Goal: Transaction & Acquisition: Purchase product/service

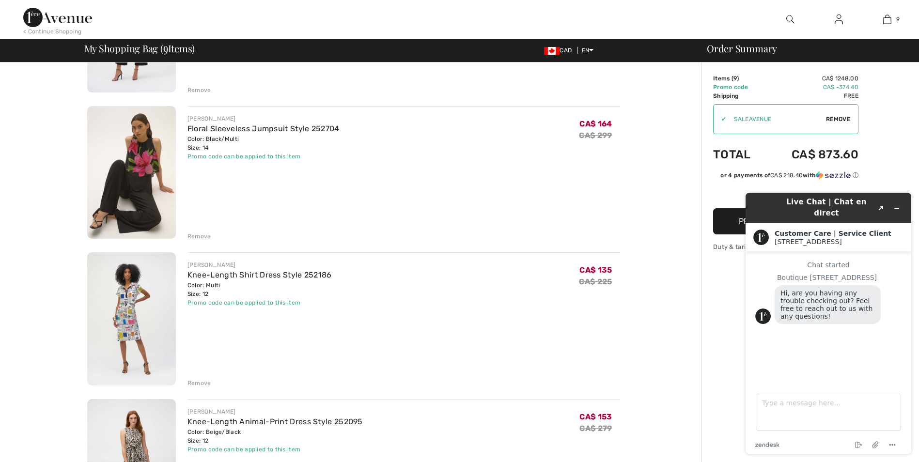
scroll to position [727, 0]
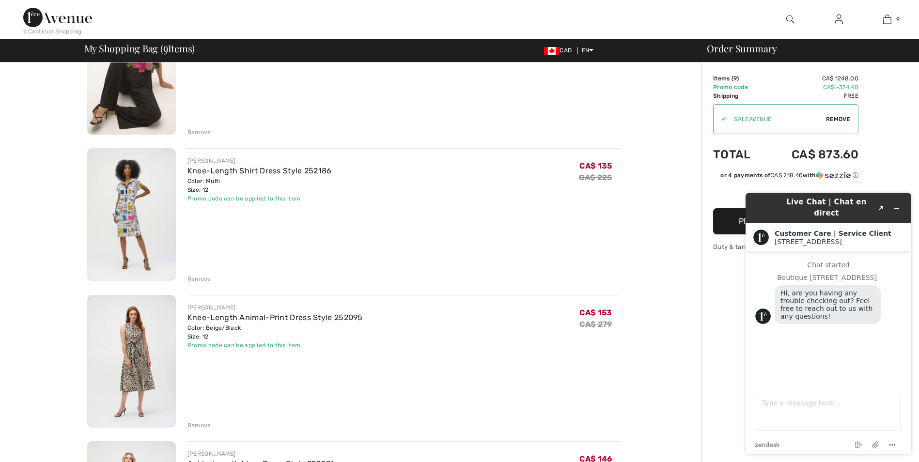
click at [202, 279] on div "Remove" at bounding box center [200, 279] width 24 height 9
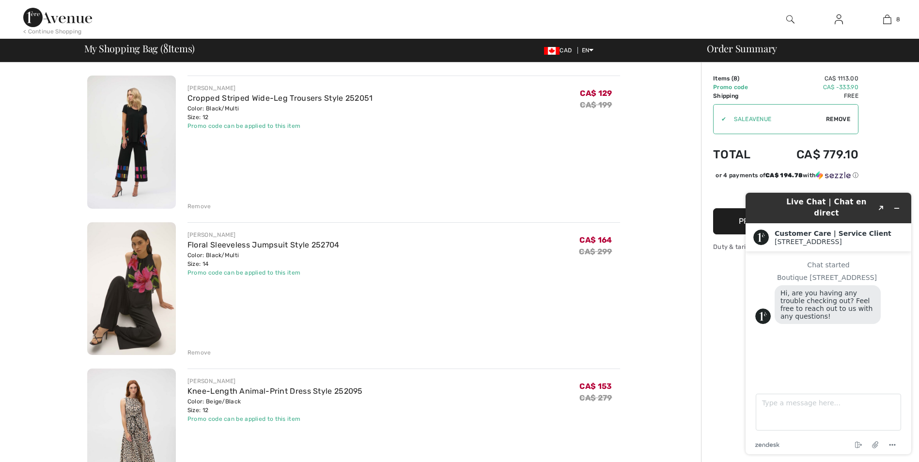
scroll to position [485, 0]
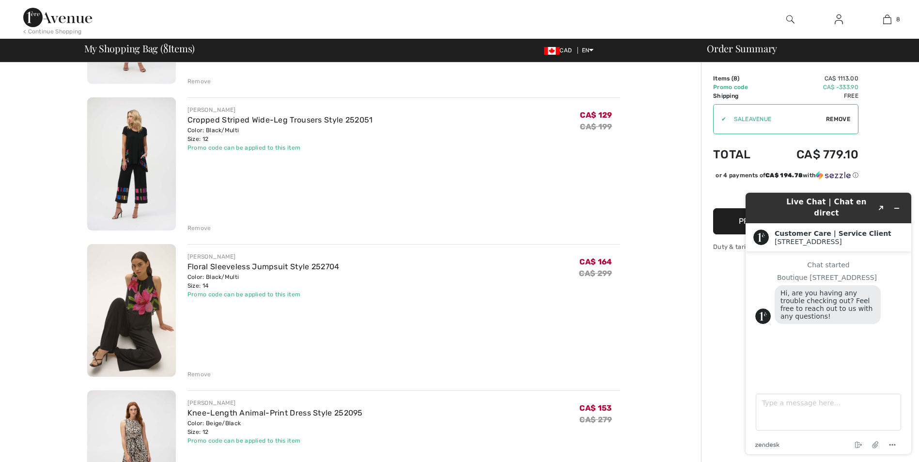
click at [203, 230] on div "Remove" at bounding box center [200, 228] width 24 height 9
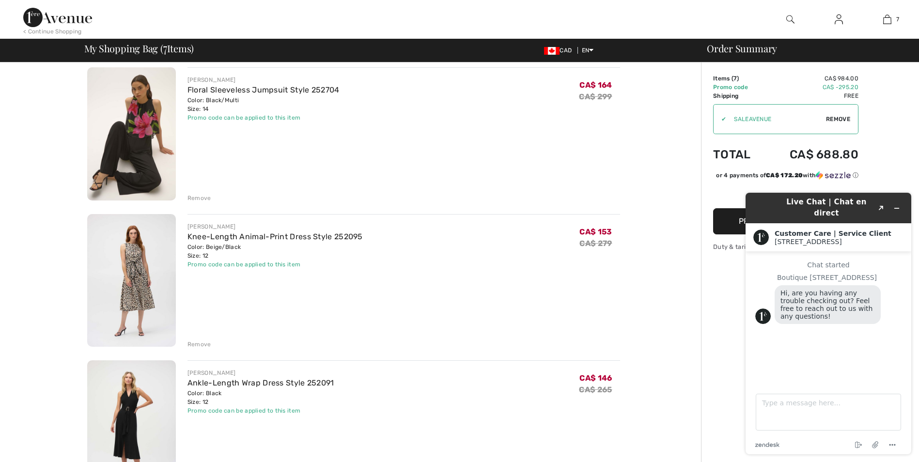
scroll to position [678, 0]
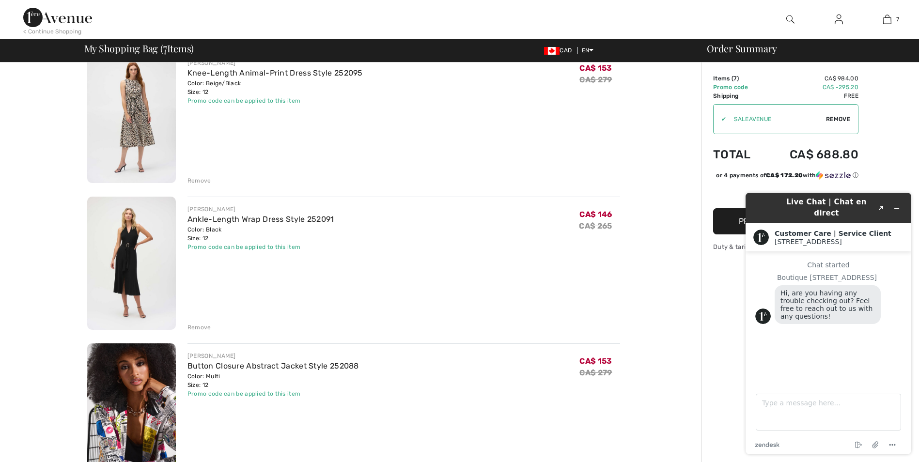
click at [205, 327] on div "Remove" at bounding box center [200, 327] width 24 height 9
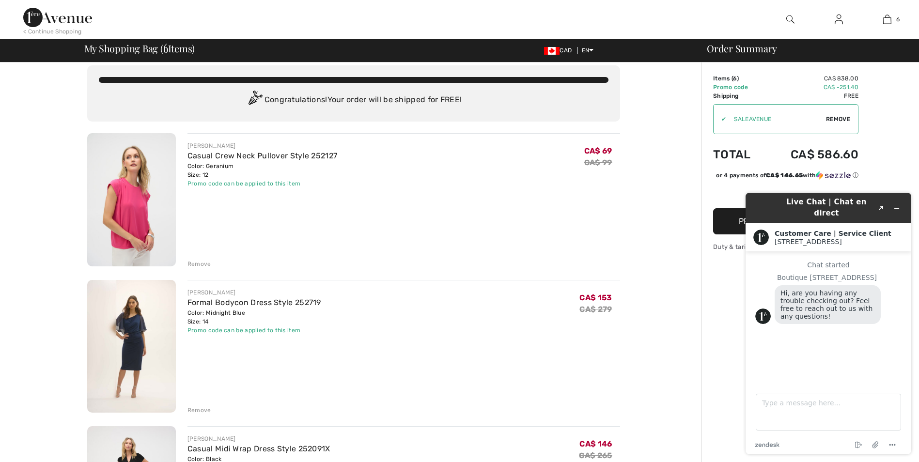
scroll to position [0, 0]
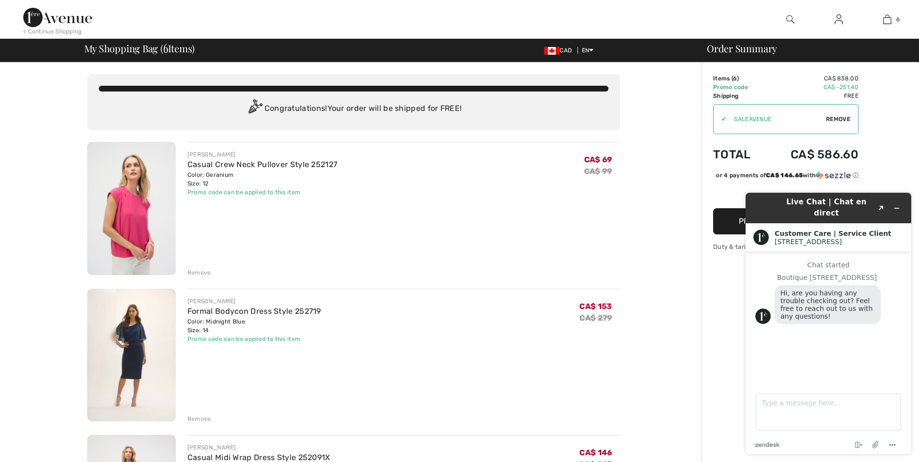
click at [196, 275] on div "Remove" at bounding box center [200, 272] width 24 height 9
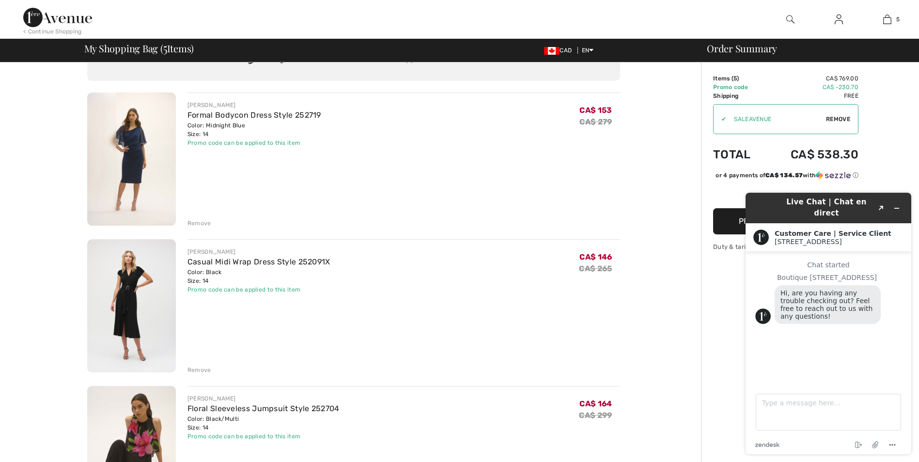
scroll to position [48, 0]
click at [140, 146] on img at bounding box center [131, 160] width 89 height 133
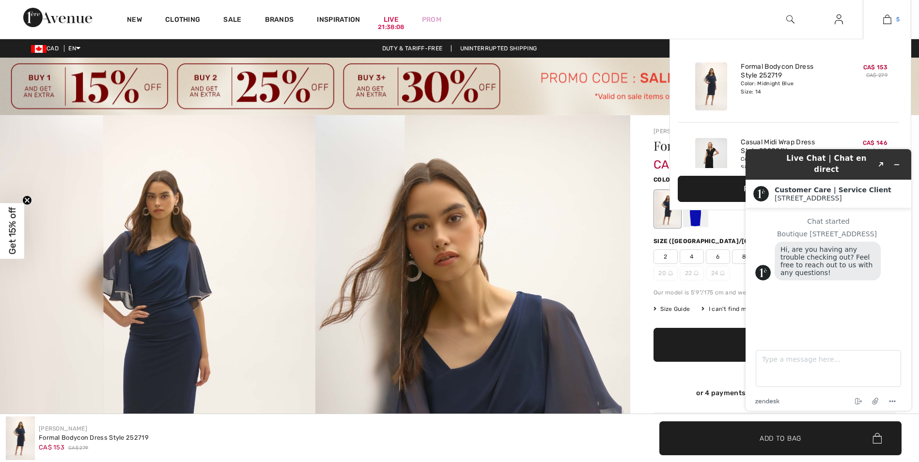
click at [892, 18] on link "5" at bounding box center [887, 20] width 47 height 12
